Goal: Information Seeking & Learning: Stay updated

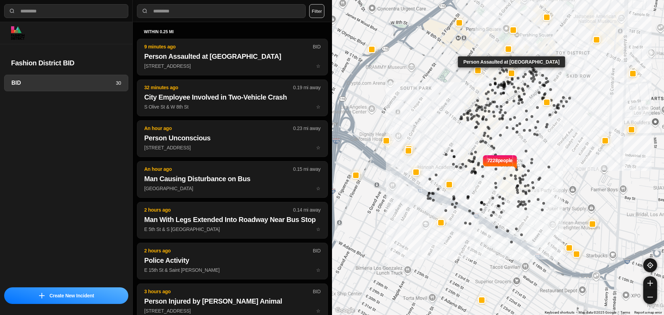
select select "*"
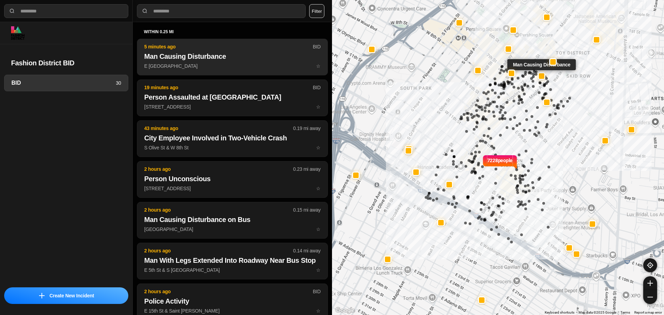
click at [224, 54] on h2 "Man Causing Disturbance" at bounding box center [232, 57] width 176 height 10
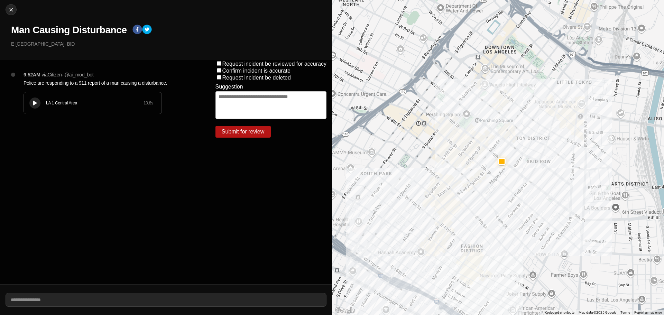
click at [31, 107] on button at bounding box center [34, 103] width 11 height 11
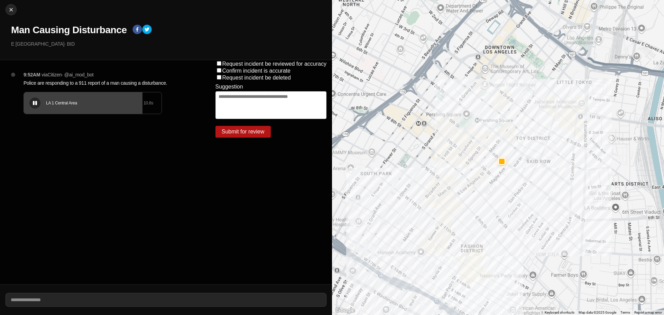
click at [35, 103] on icon at bounding box center [35, 103] width 4 height 4
click at [33, 101] on div at bounding box center [34, 103] width 7 height 5
click at [37, 99] on button at bounding box center [34, 103] width 11 height 11
click at [15, 9] on div at bounding box center [11, 9] width 10 height 7
select select "*"
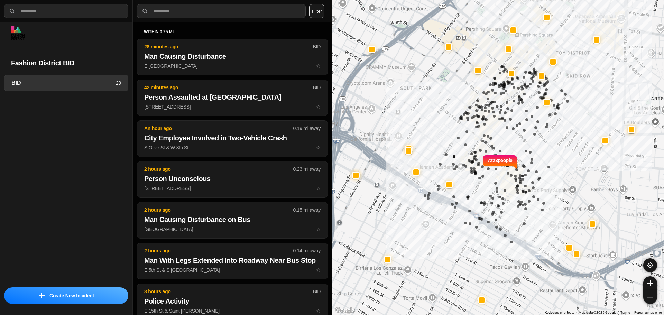
select select "*"
